Goal: Find contact information: Find contact information

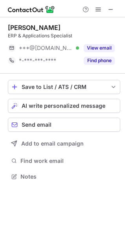
scroll to position [171, 125]
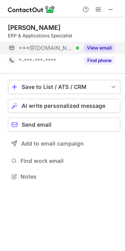
click at [105, 45] on button "View email" at bounding box center [99, 48] width 31 height 8
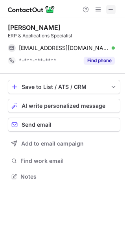
click at [110, 8] on span at bounding box center [111, 9] width 6 height 6
click at [110, 10] on span at bounding box center [111, 9] width 6 height 6
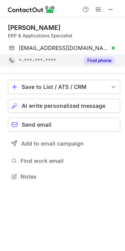
click at [104, 60] on button "Find phone" at bounding box center [99, 61] width 31 height 8
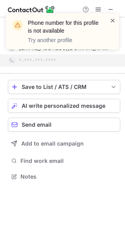
click at [111, 22] on span at bounding box center [113, 21] width 6 height 8
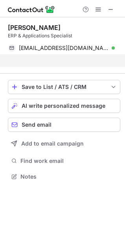
scroll to position [159, 125]
